Goal: Transaction & Acquisition: Purchase product/service

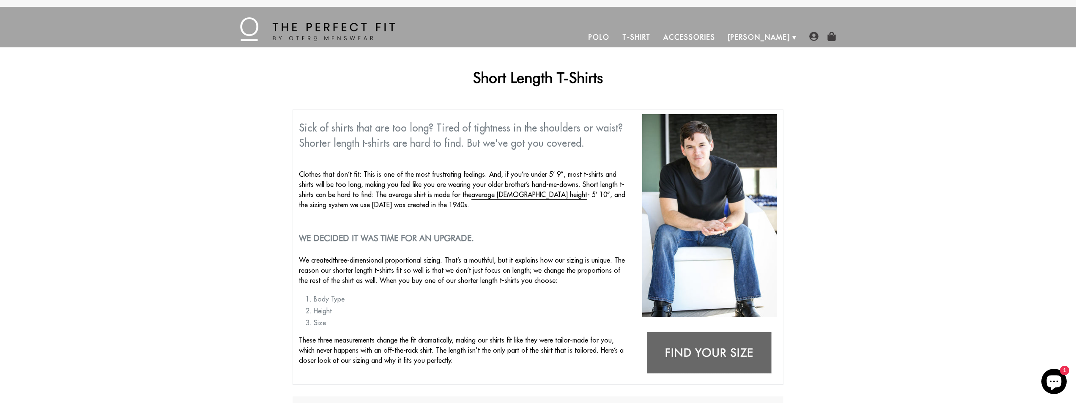
click at [657, 36] on link "T-Shirt" at bounding box center [636, 37] width 41 height 20
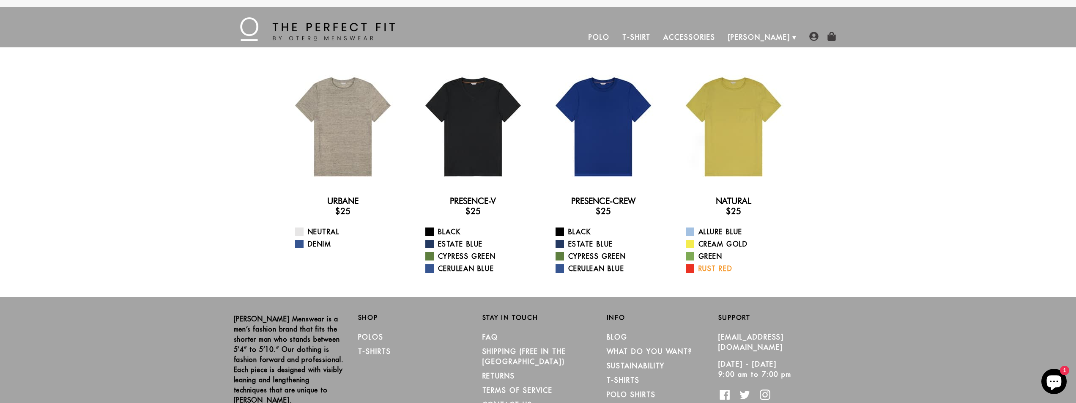
click at [714, 266] on link "Rust Red" at bounding box center [739, 268] width 106 height 10
click at [593, 239] on link "Estate Blue" at bounding box center [608, 244] width 106 height 10
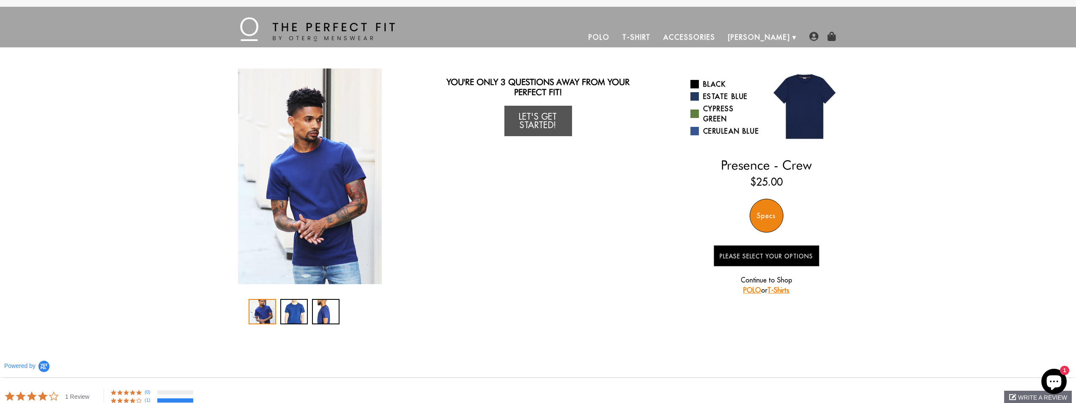
click at [781, 293] on link "T-Shirts" at bounding box center [778, 290] width 22 height 8
